Goal: Find specific page/section: Find specific page/section

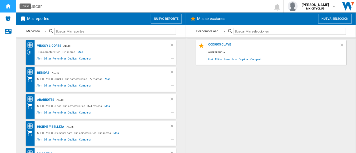
click at [9, 5] on ng-md-icon "Inicio" at bounding box center [8, 6] width 6 height 6
click at [52, 45] on div "Vinos y Licores" at bounding box center [48, 46] width 25 height 6
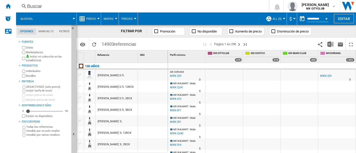
click at [73, 19] on div at bounding box center [74, 18] width 3 height 1
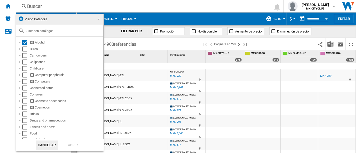
click at [98, 18] on md-select-value "Visión Categoría" at bounding box center [59, 19] width 87 height 11
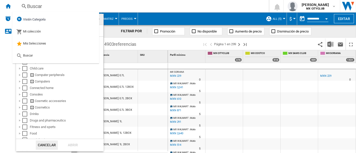
click at [40, 143] on button "Cancelar" at bounding box center [47, 145] width 22 height 9
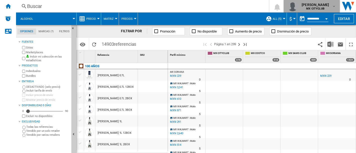
click at [333, 6] on md-icon "button" at bounding box center [334, 6] width 4 height 4
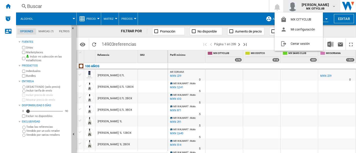
click at [333, 6] on md-backdrop at bounding box center [178, 76] width 356 height 153
